Goal: Task Accomplishment & Management: Use online tool/utility

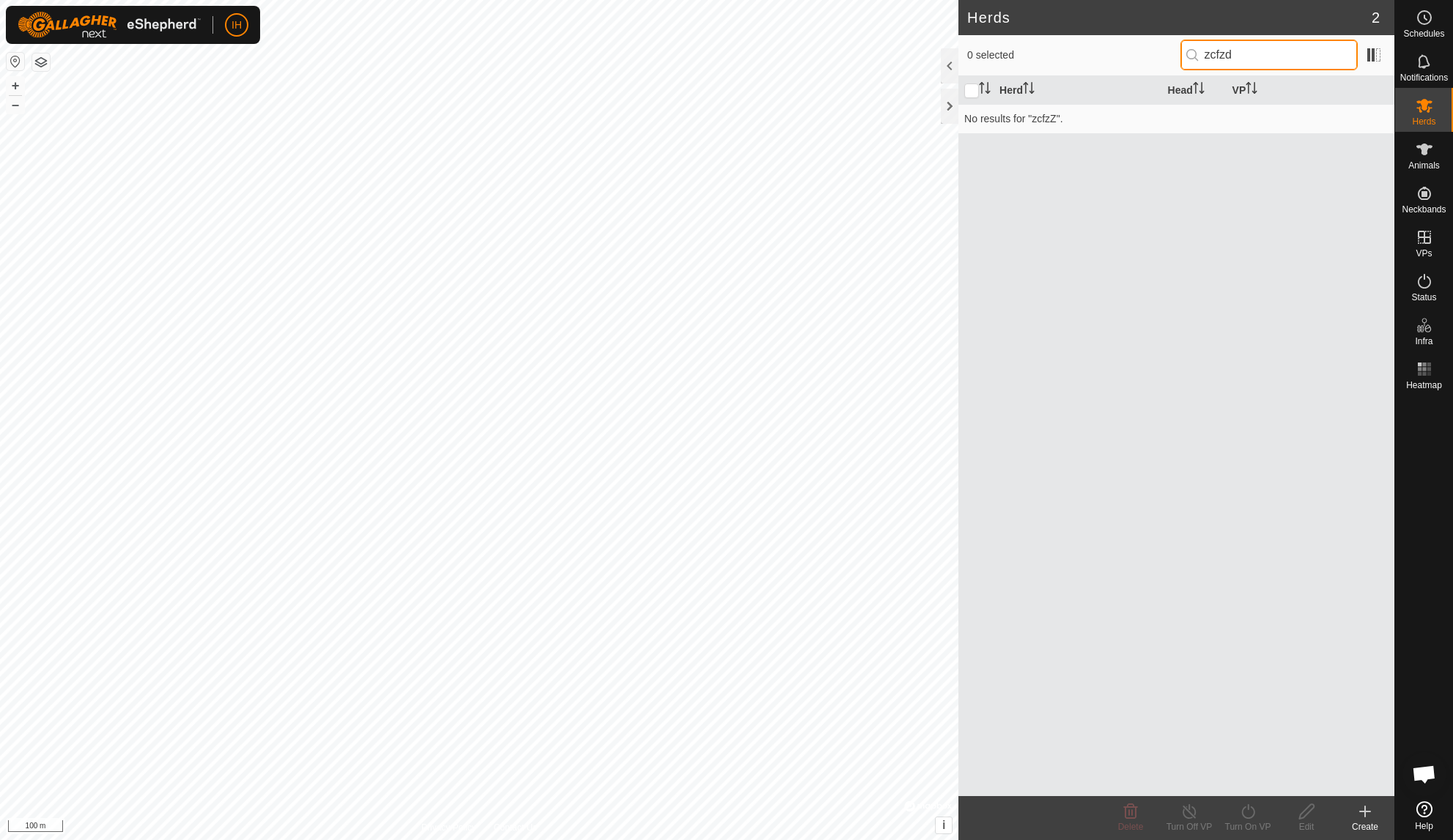
type input "zcfzd"
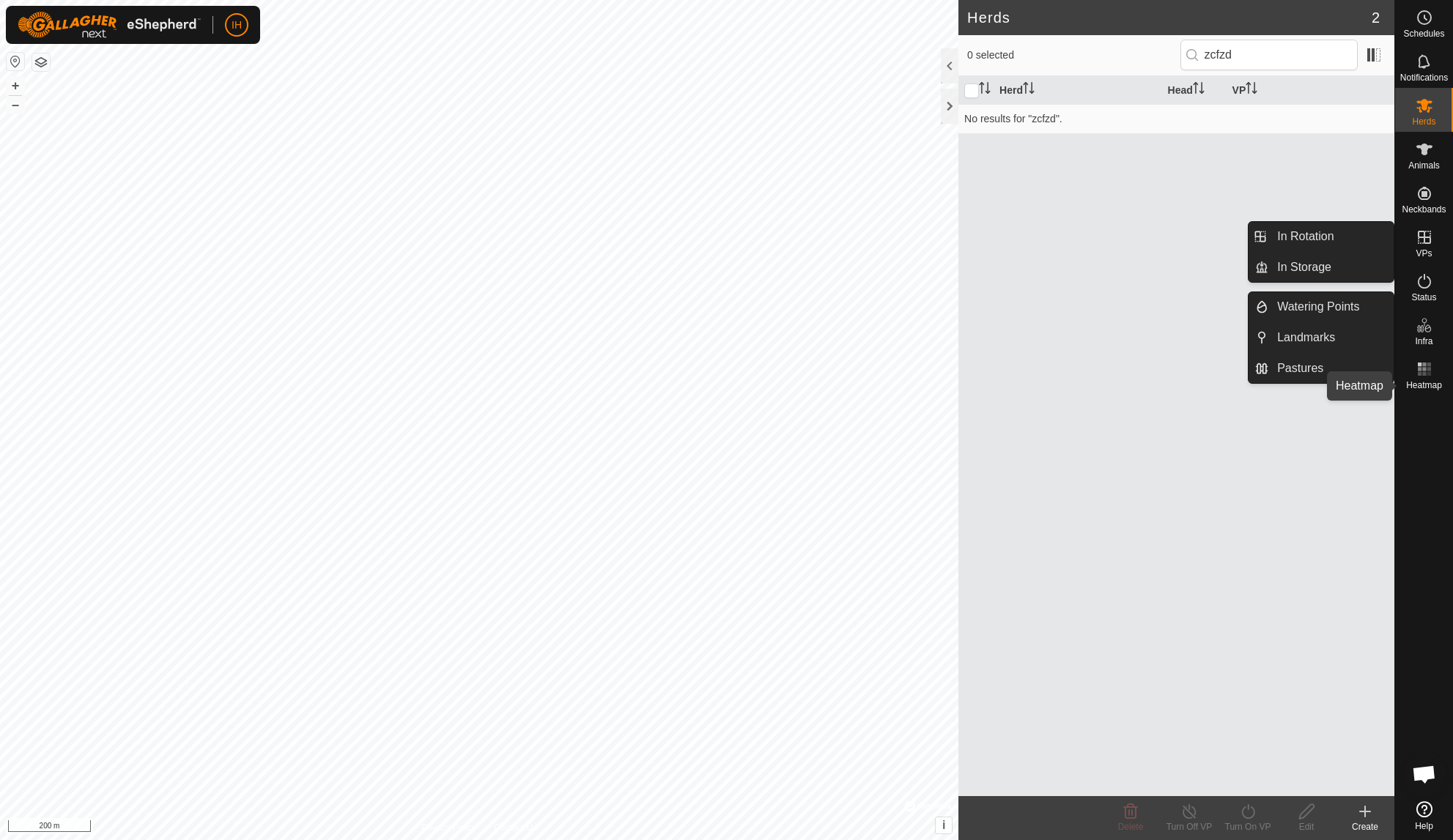
click at [1176, 376] on rect at bounding box center [1424, 374] width 4 height 4
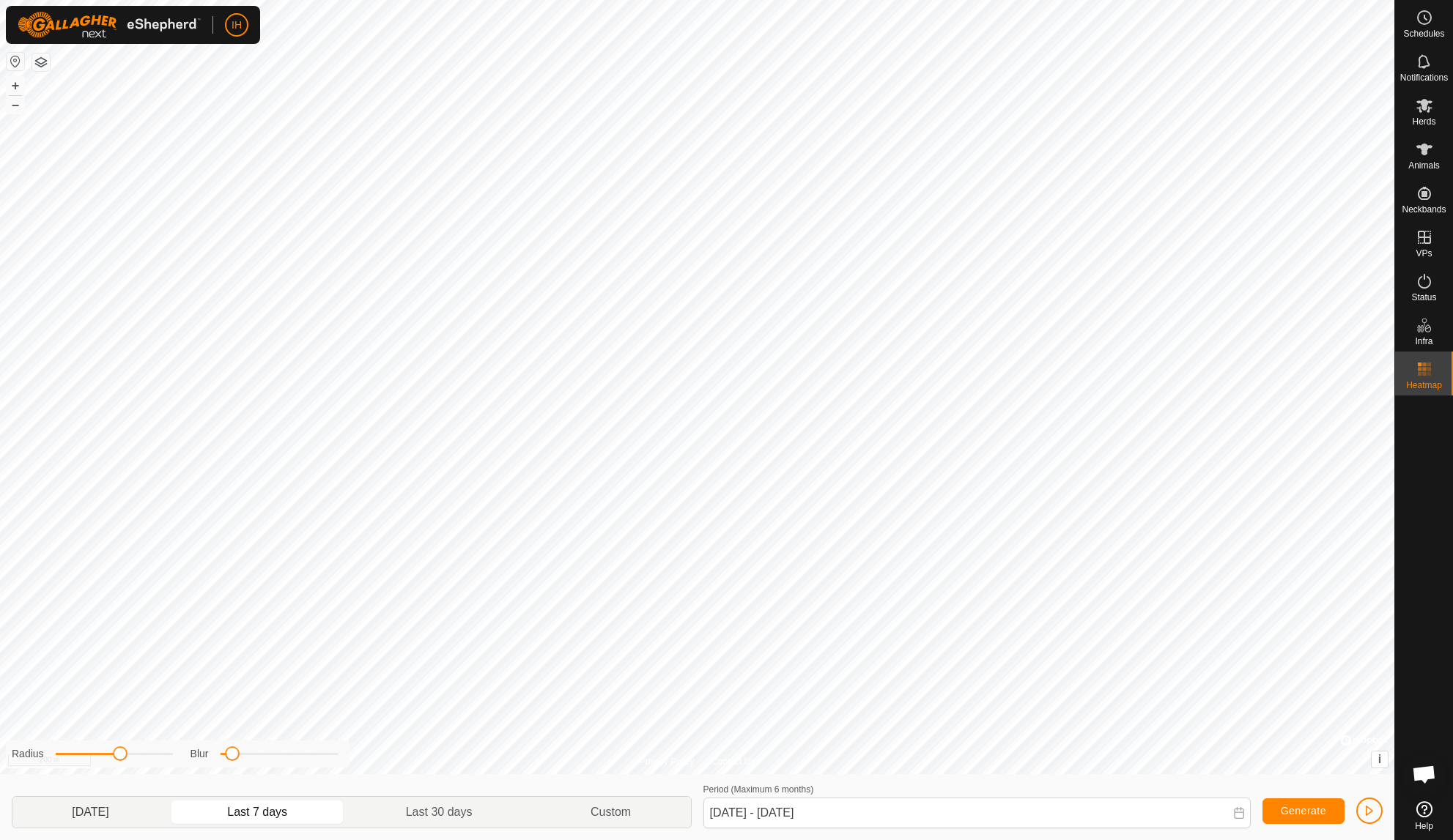
click at [116, 758] on p-togglebutton "[DATE]" at bounding box center [91, 812] width 156 height 31
type input "[DATE] - [DATE]"
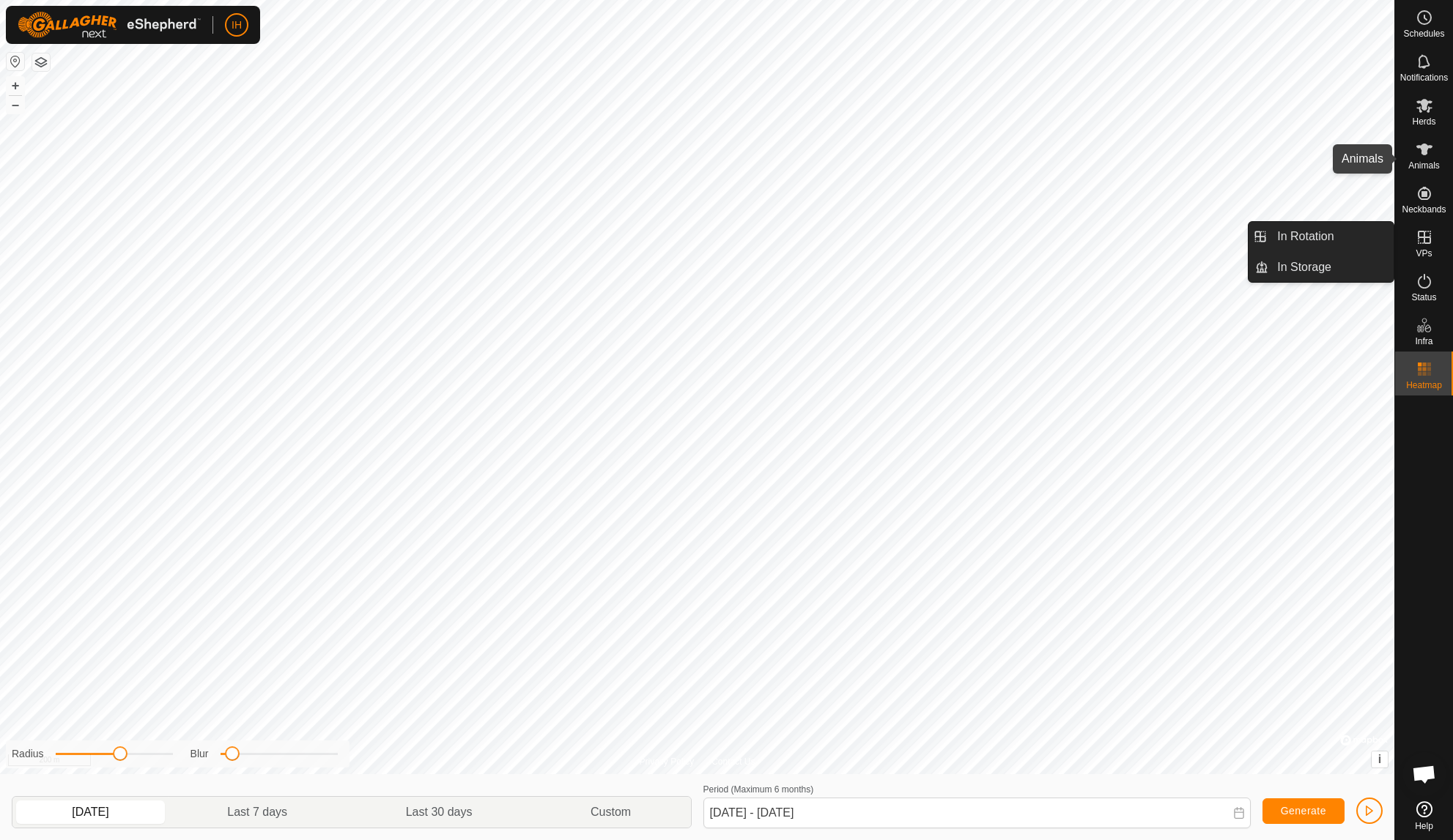
click at [1176, 166] on span "Animals" at bounding box center [1424, 165] width 32 height 9
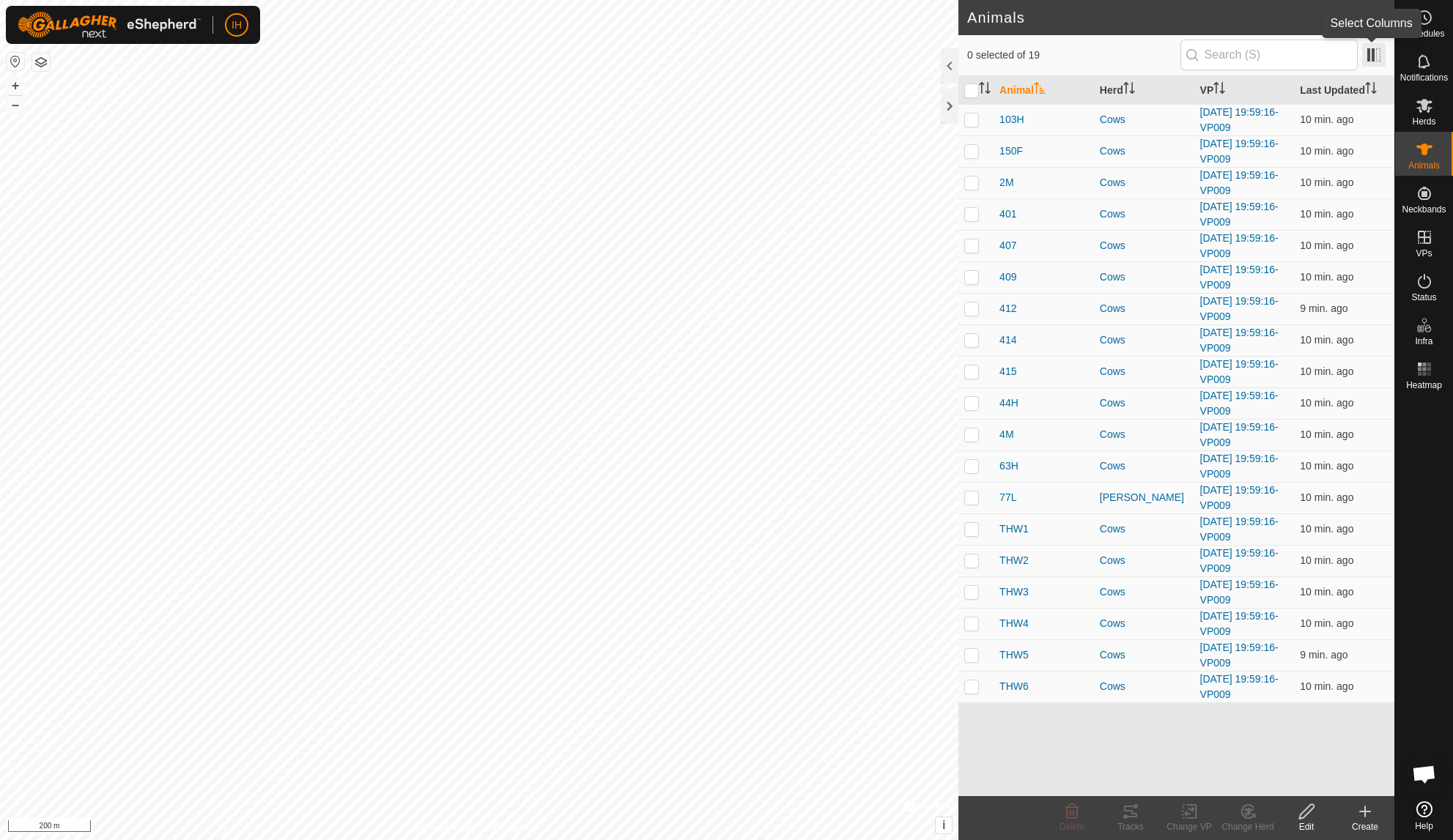
click at [1176, 57] on span at bounding box center [1374, 55] width 24 height 24
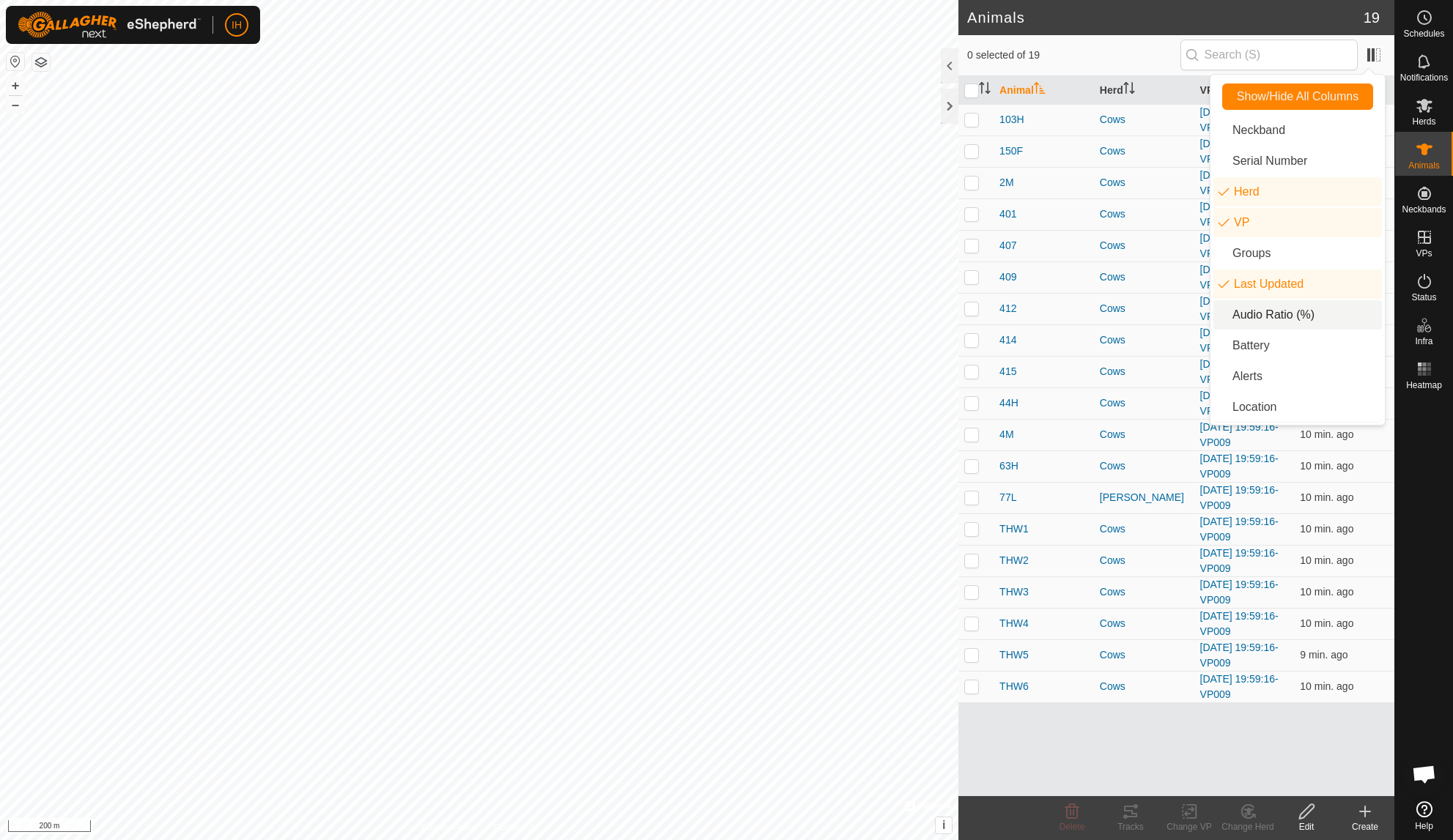
click at [1176, 314] on li "Audio Ratio (%)" at bounding box center [1297, 314] width 168 height 29
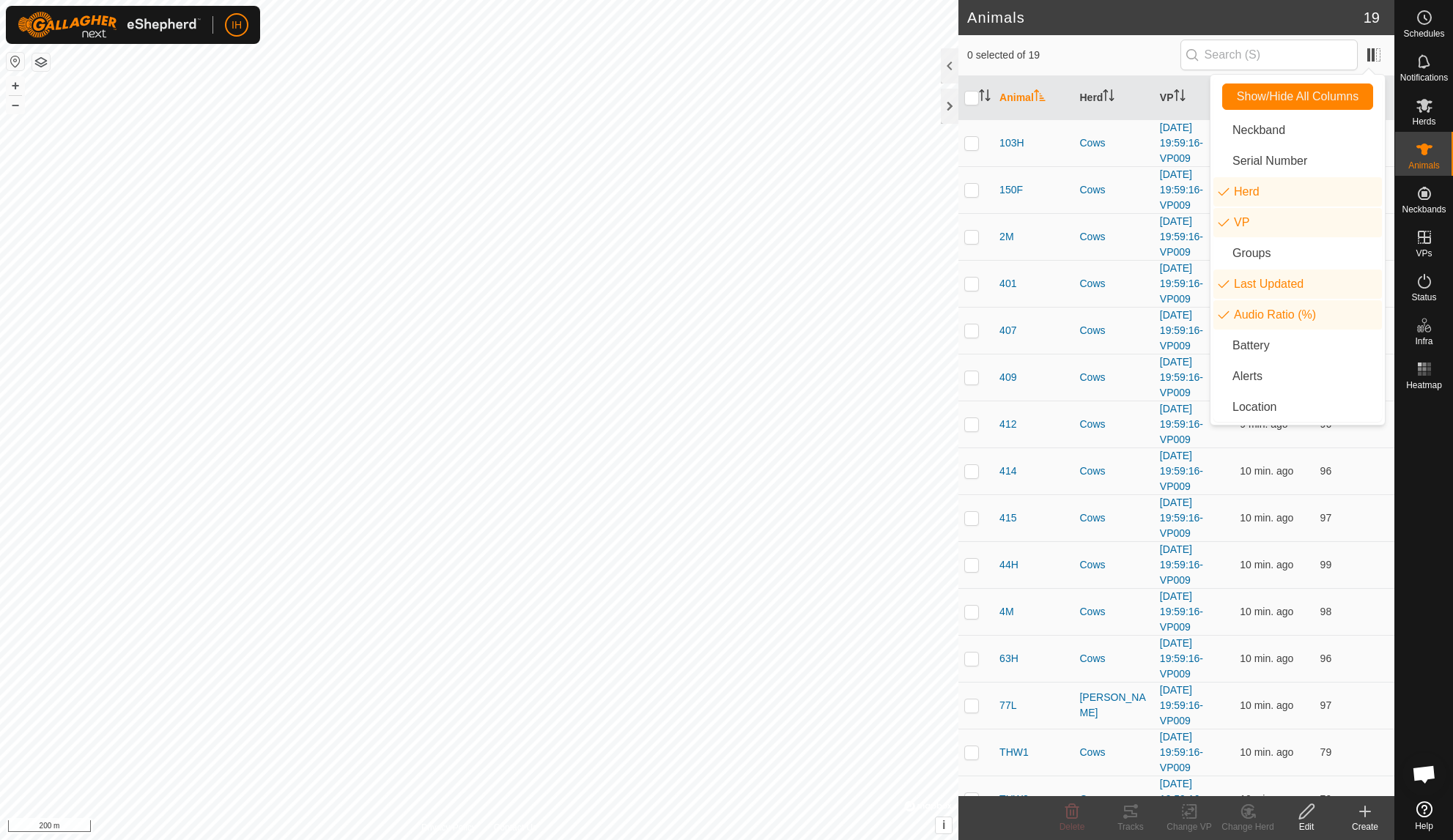
click at [1143, 54] on span "0 selected of 19" at bounding box center [1074, 55] width 213 height 15
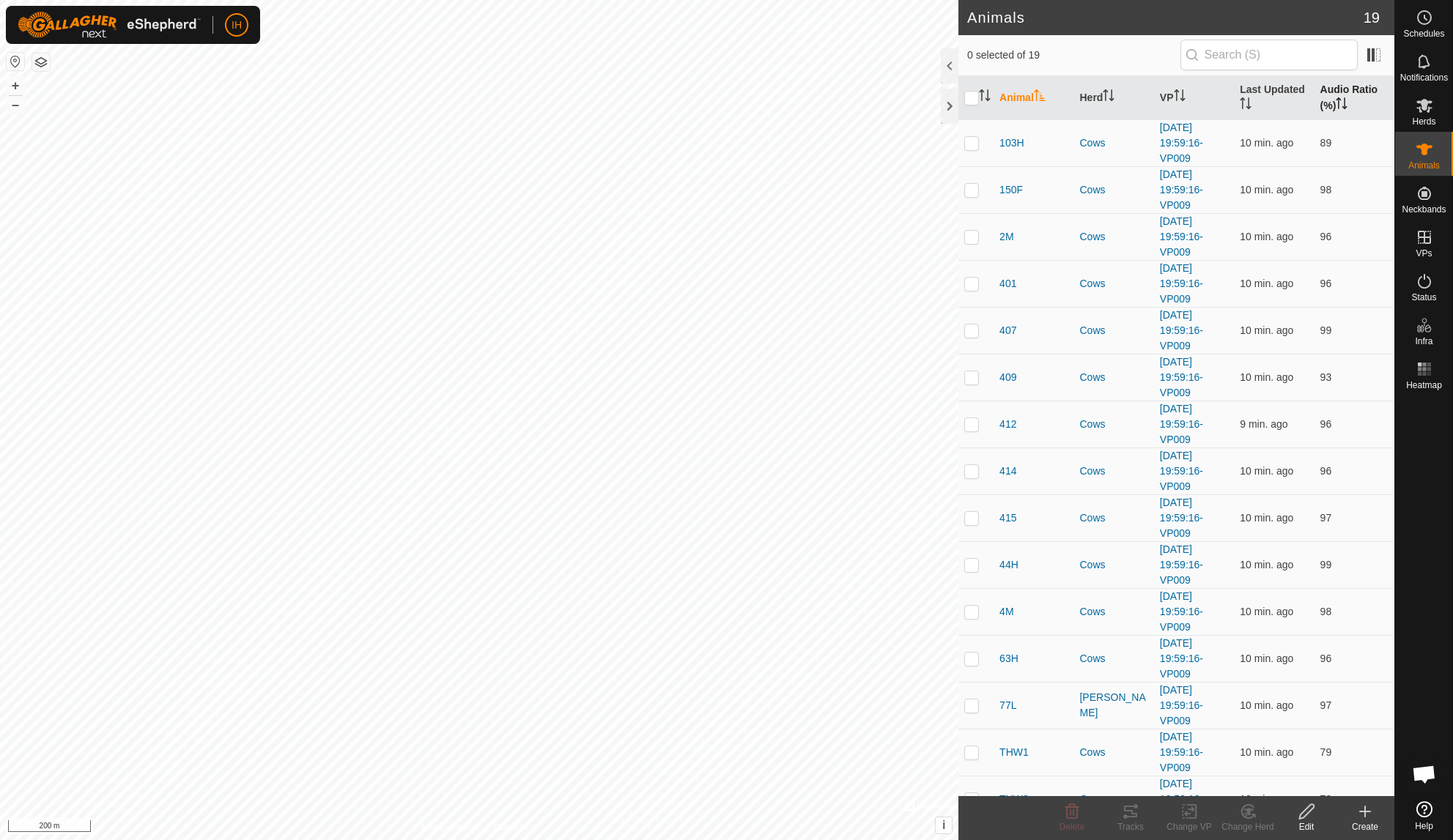
click at [1176, 100] on th "Audio Ratio (%)" at bounding box center [1355, 98] width 80 height 44
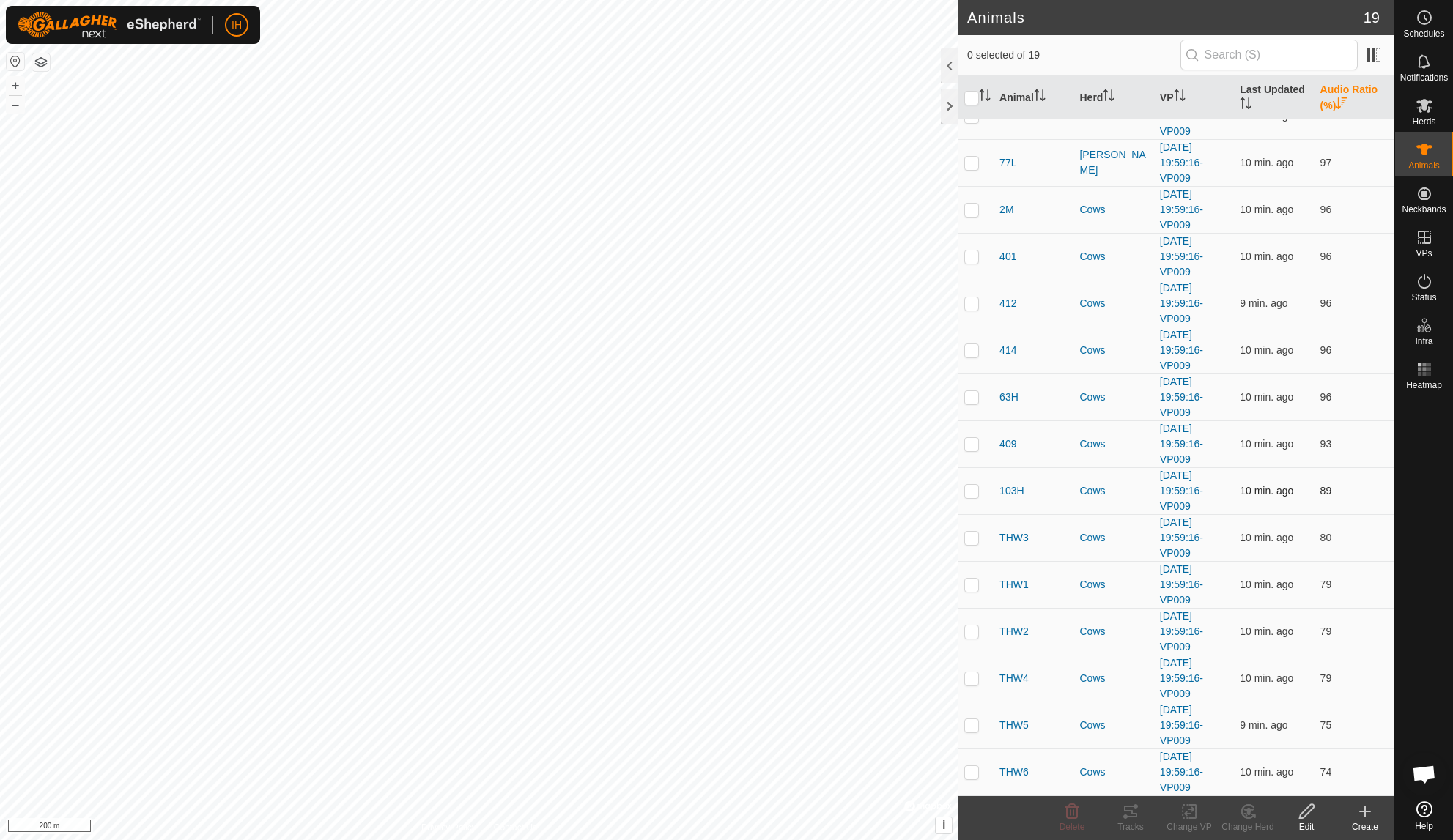
scroll to position [215, 0]
drag, startPoint x: 975, startPoint y: 539, endPoint x: 969, endPoint y: 559, distance: 20.9
click at [974, 541] on p-checkbox at bounding box center [972, 538] width 15 height 12
checkbox input "true"
drag, startPoint x: 974, startPoint y: 585, endPoint x: 966, endPoint y: 587, distance: 8.2
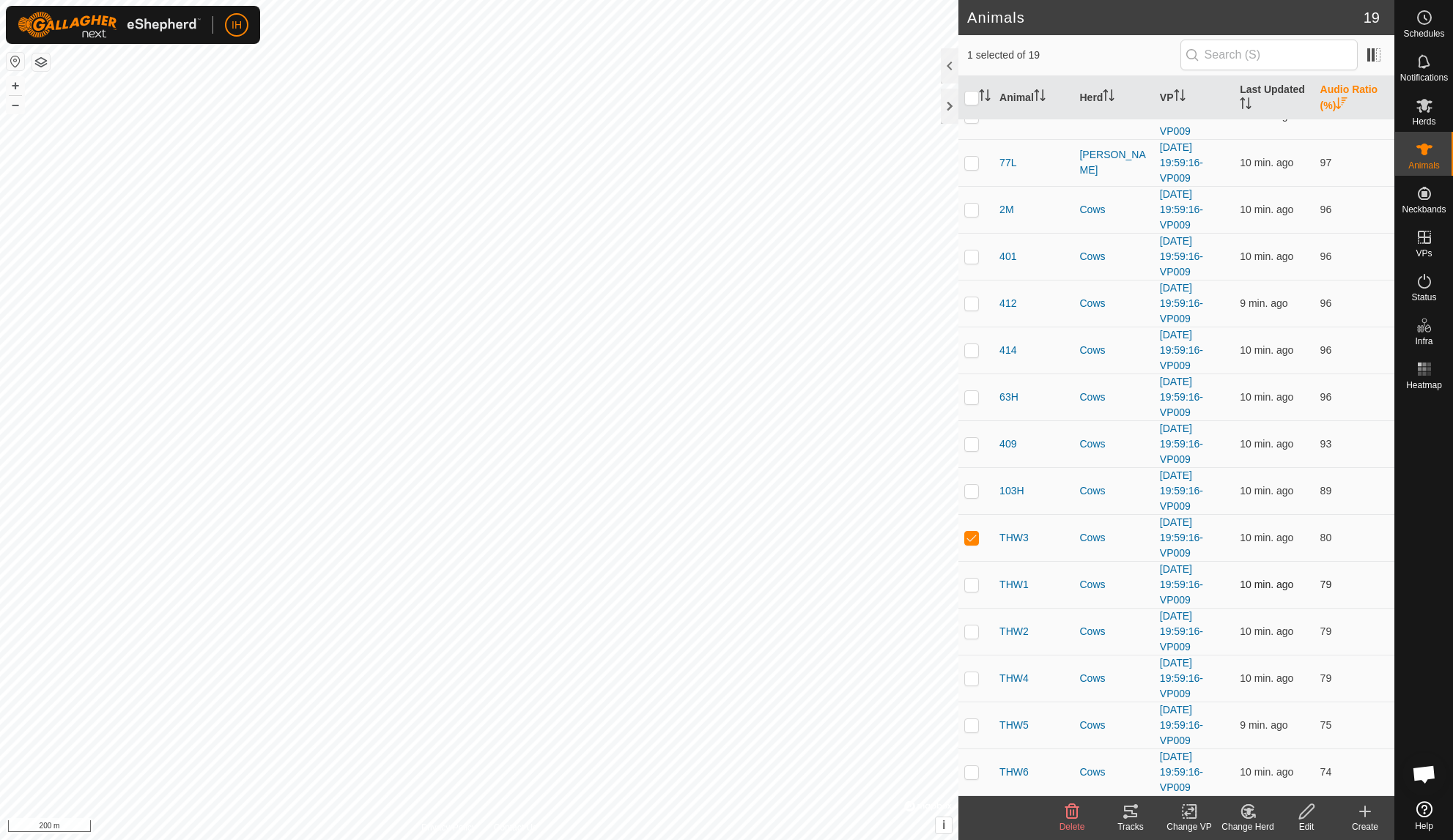
click at [968, 587] on p-checkbox at bounding box center [972, 585] width 15 height 12
checkbox input "true"
drag, startPoint x: 970, startPoint y: 633, endPoint x: 988, endPoint y: 648, distance: 23.4
click at [971, 635] on p-checkbox at bounding box center [972, 631] width 15 height 12
checkbox input "true"
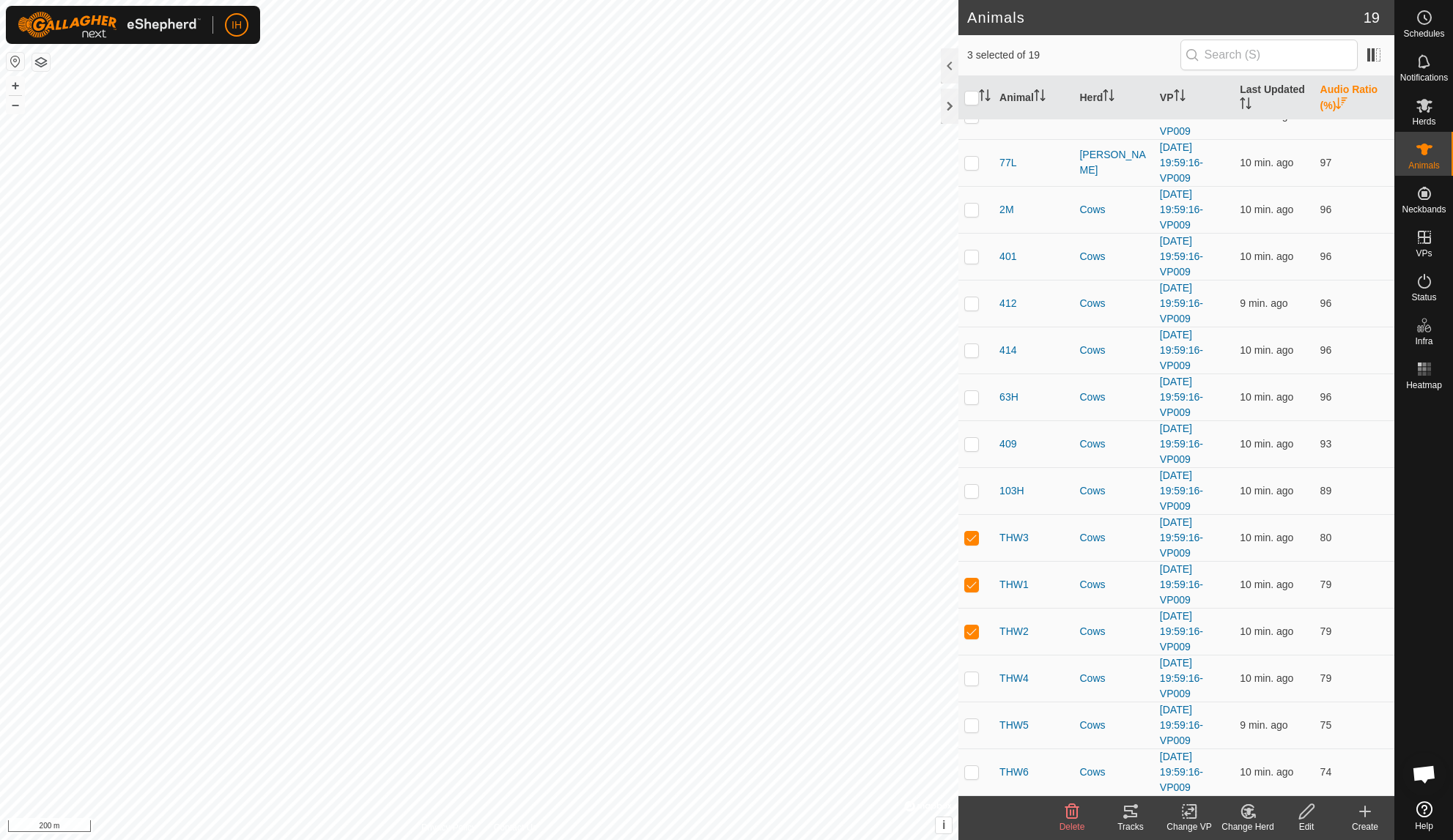
click at [1132, 758] on icon at bounding box center [1130, 812] width 13 height 12
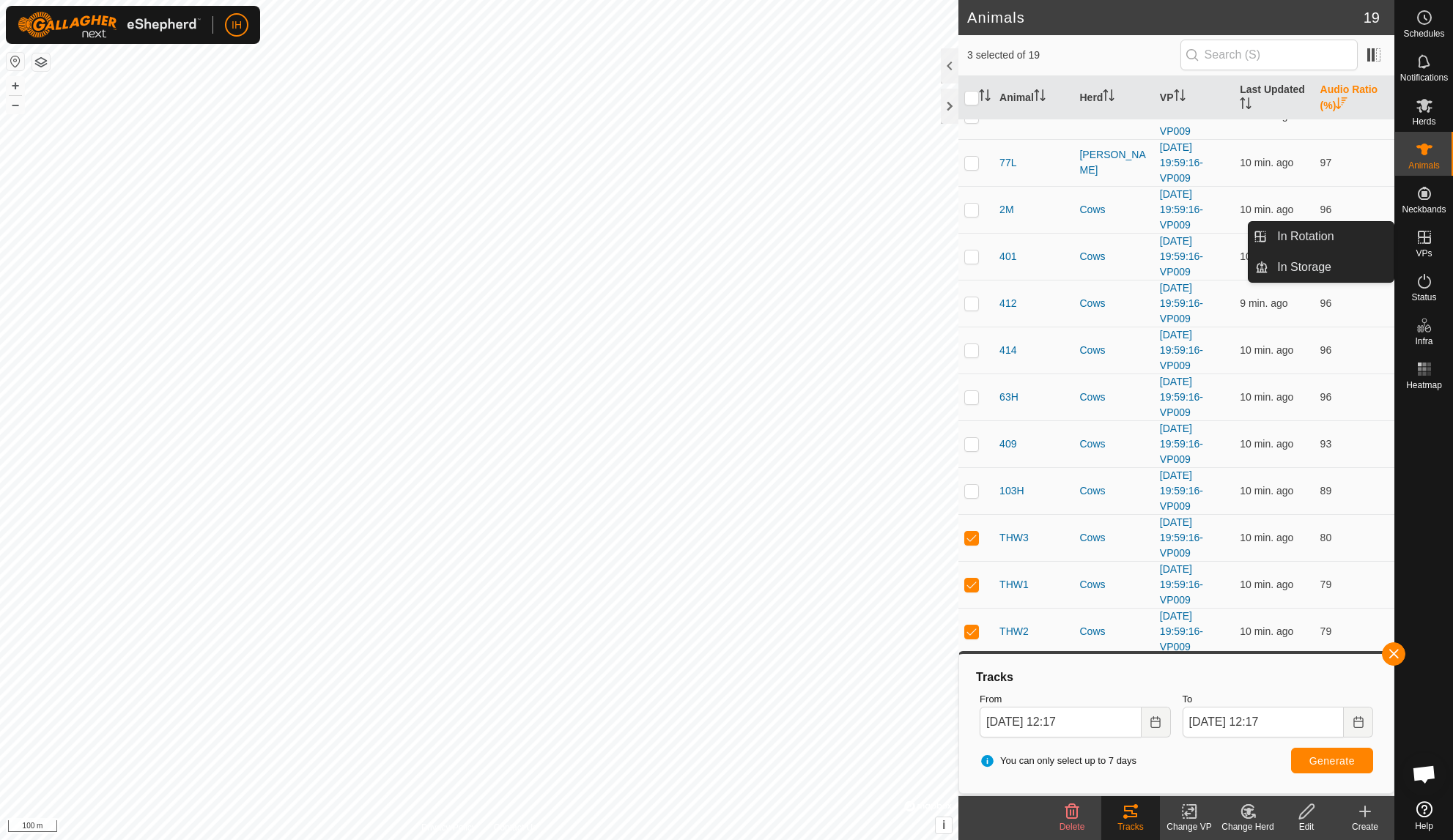
click at [1176, 257] on span "VPs" at bounding box center [1424, 253] width 16 height 9
click at [1176, 241] on link "In Rotation" at bounding box center [1332, 236] width 125 height 29
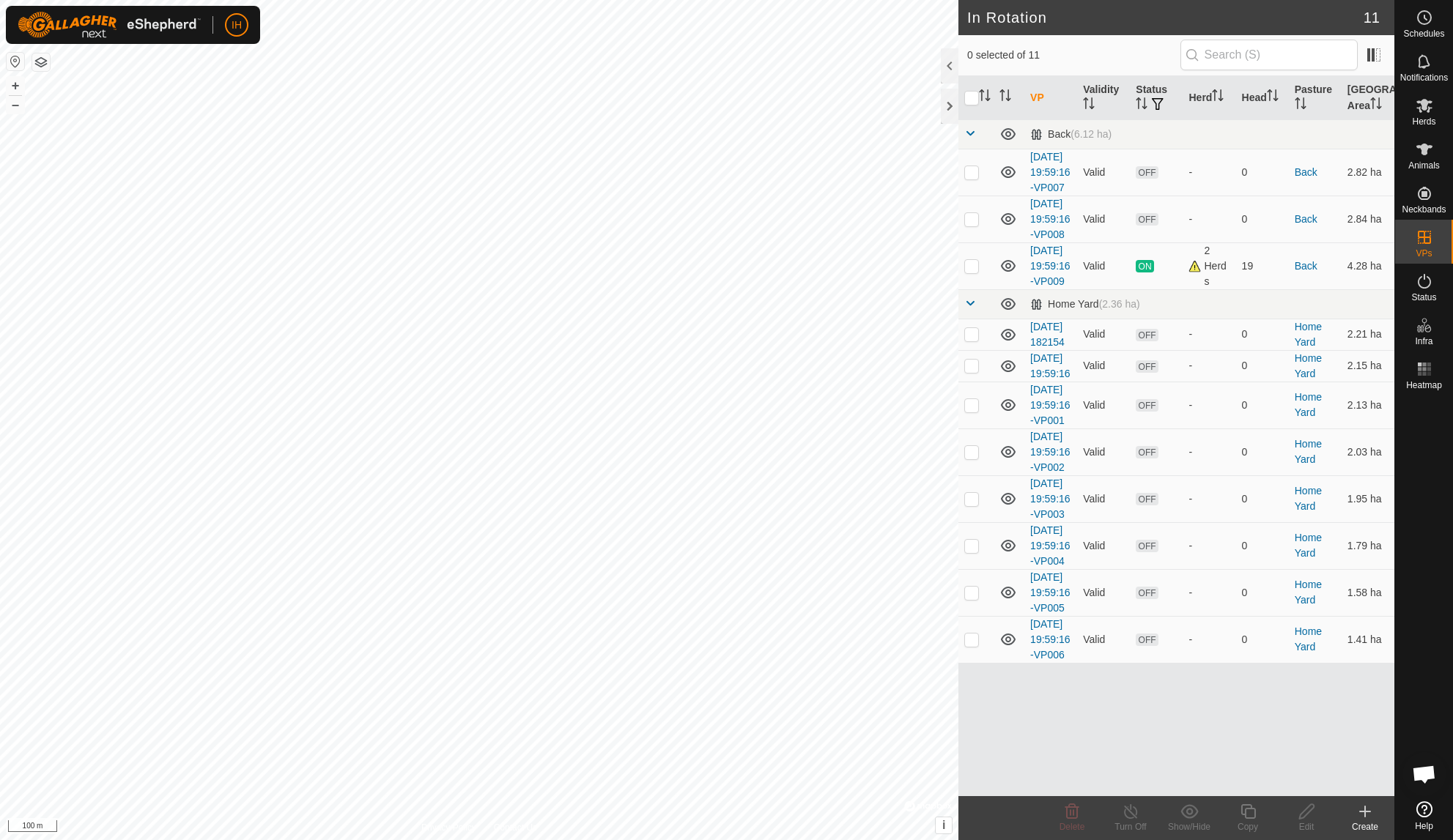
click at [1176, 758] on icon at bounding box center [1365, 812] width 10 height 0
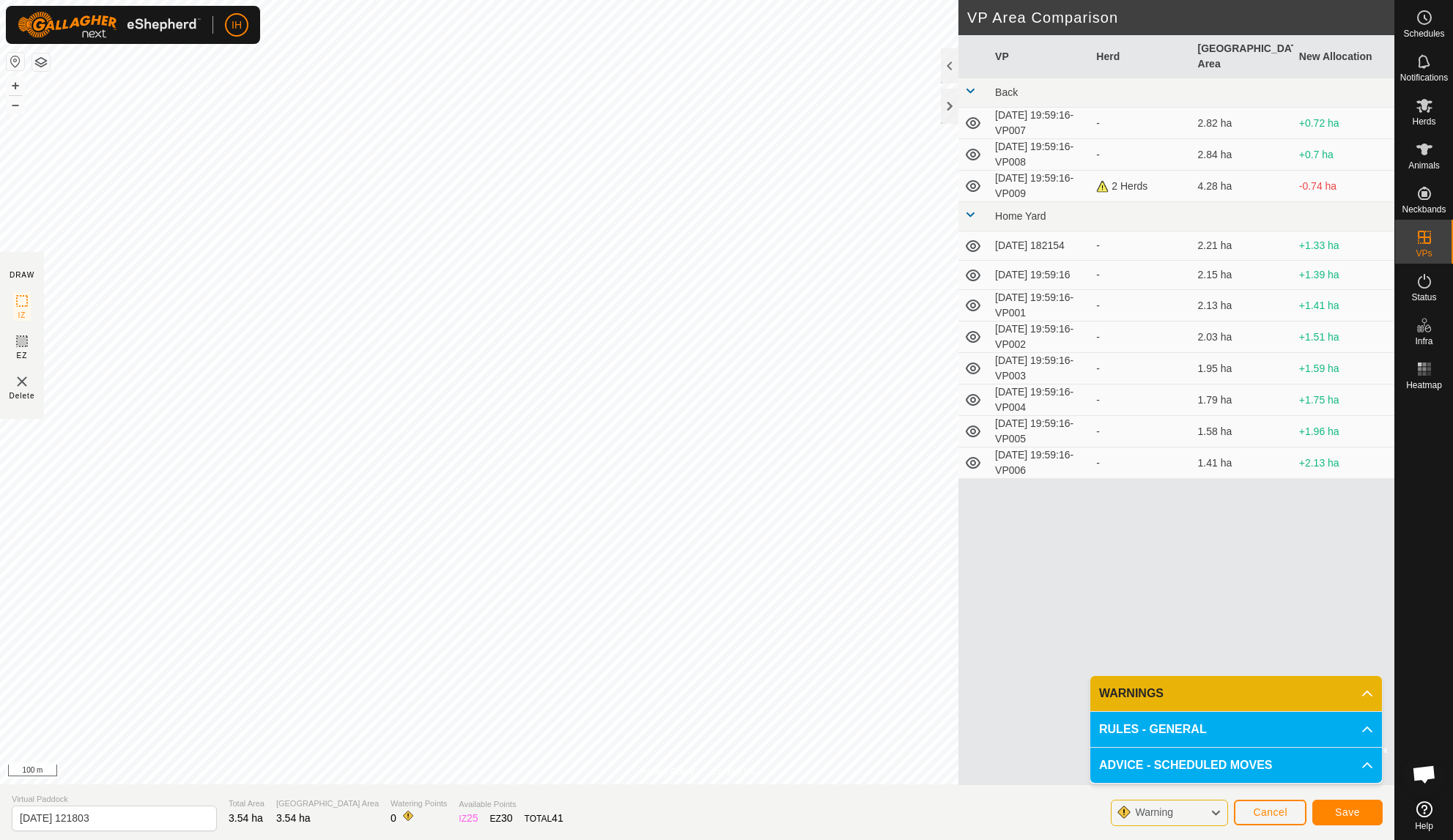
click at [1176, 758] on span "Save" at bounding box center [1348, 812] width 25 height 12
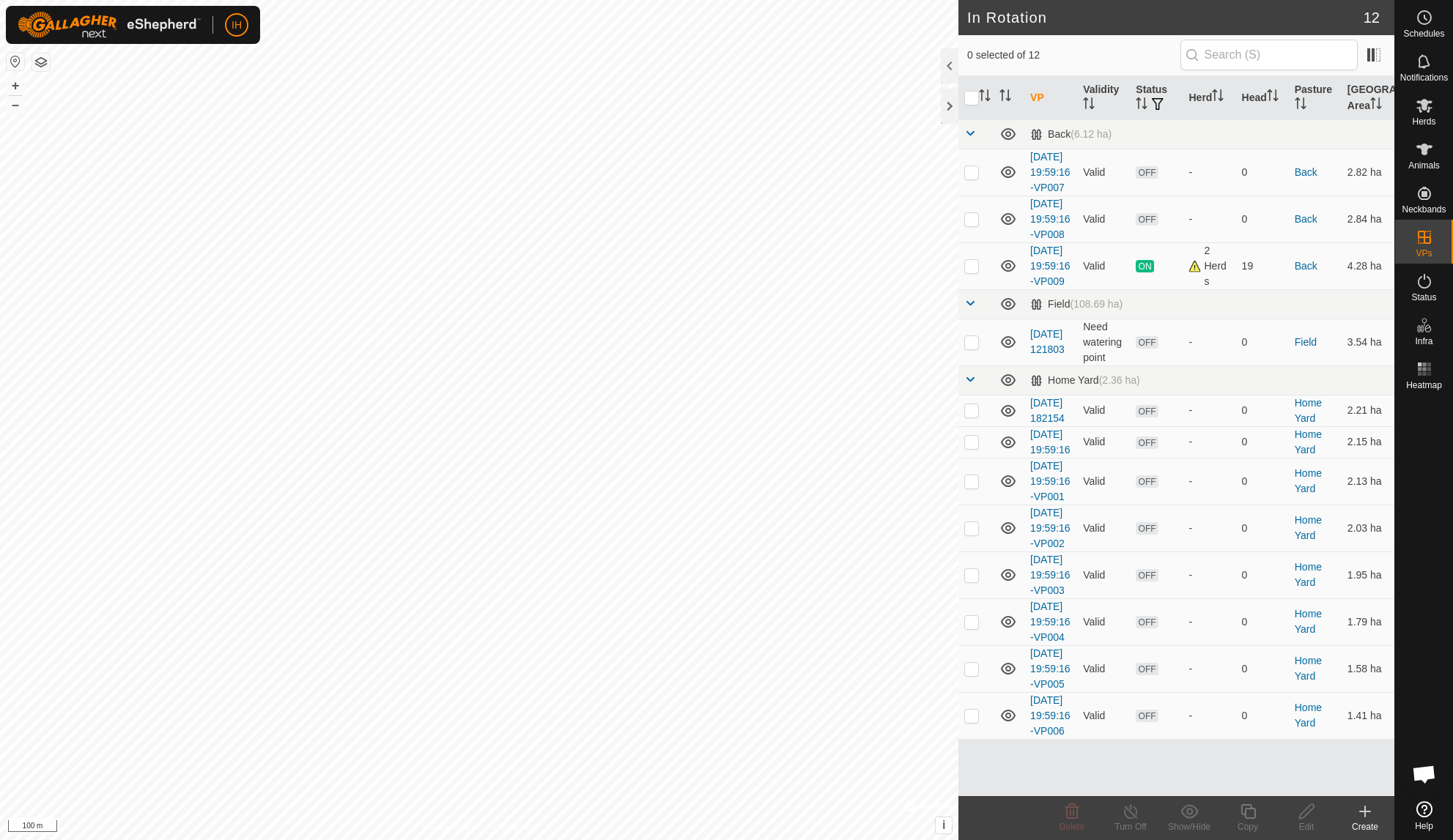
checkbox input "true"
click at [1176, 758] on icon at bounding box center [1248, 812] width 18 height 18
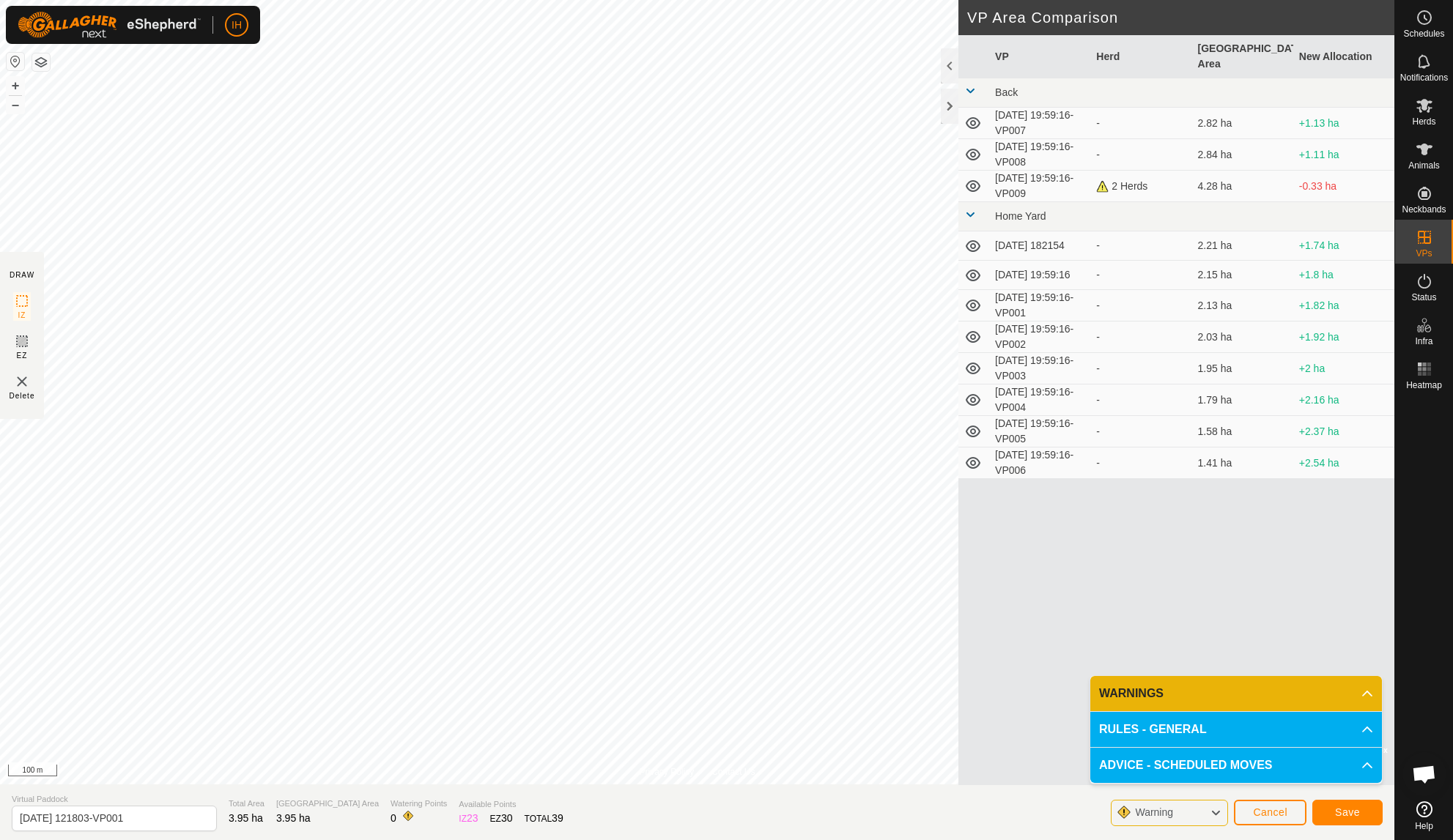
click at [1176, 758] on button "Save" at bounding box center [1348, 813] width 71 height 26
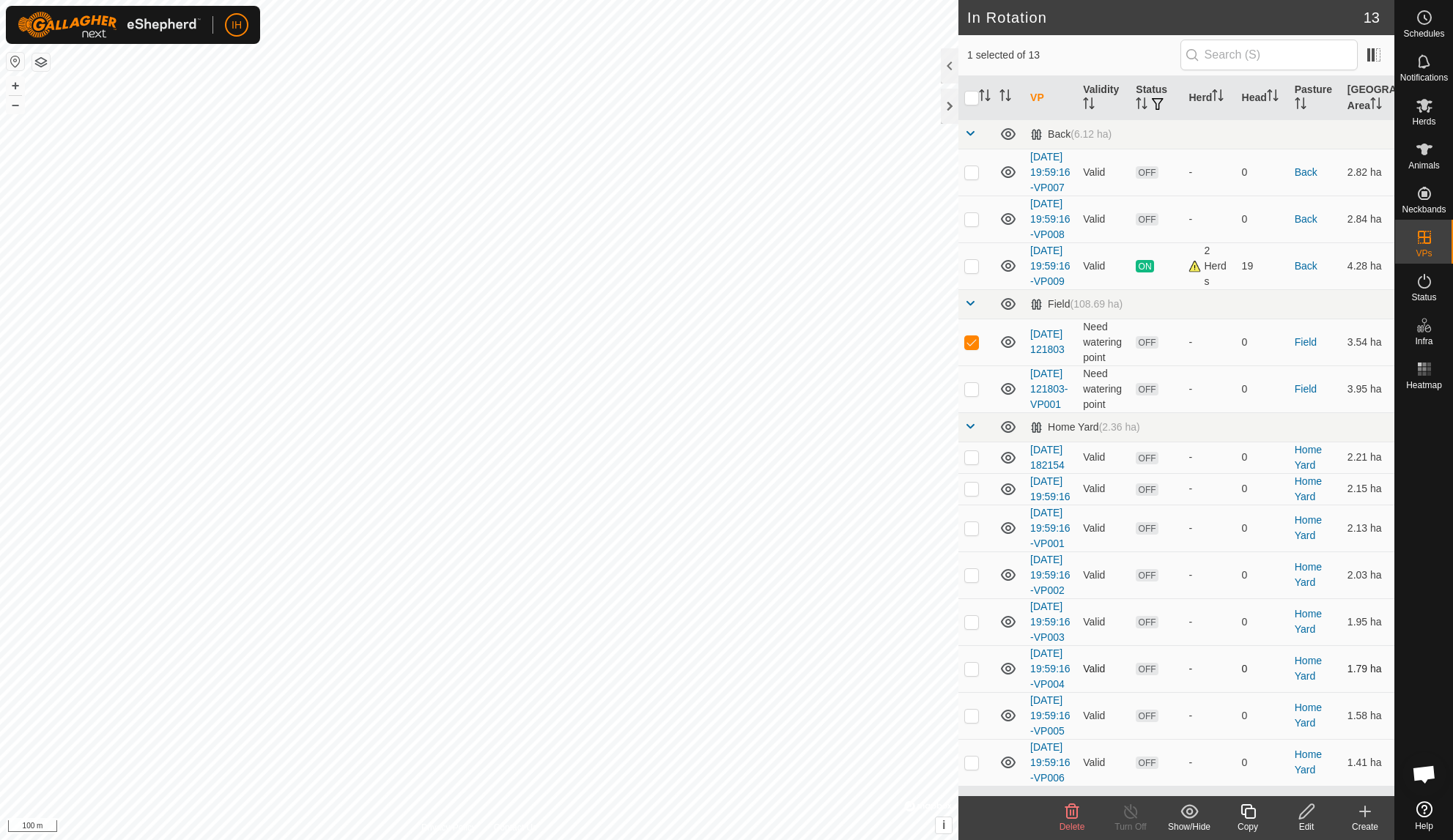
scroll to position [176, 0]
checkbox input "false"
checkbox input "true"
